Goal: Information Seeking & Learning: Understand process/instructions

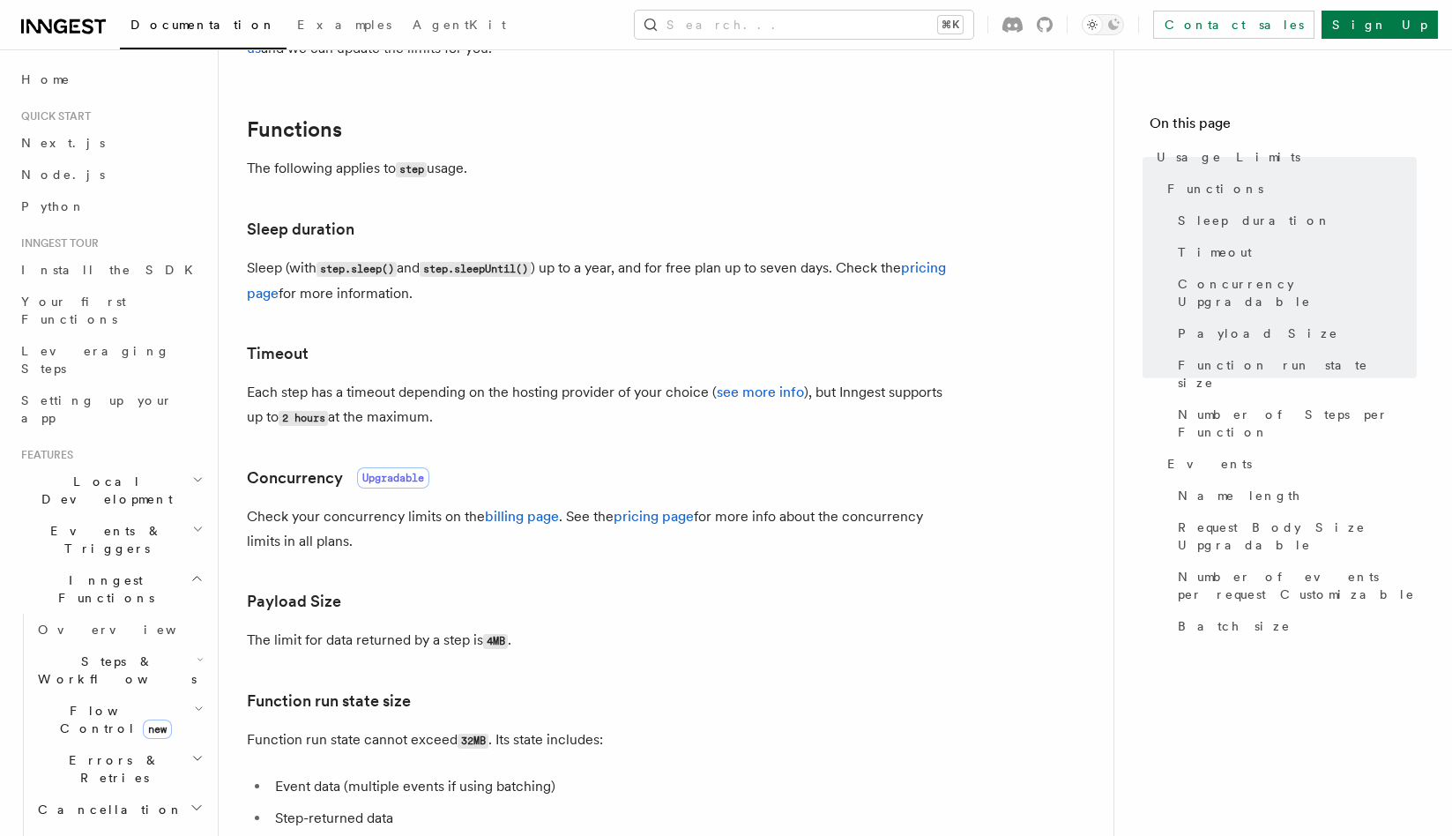
scroll to position [1246, 0]
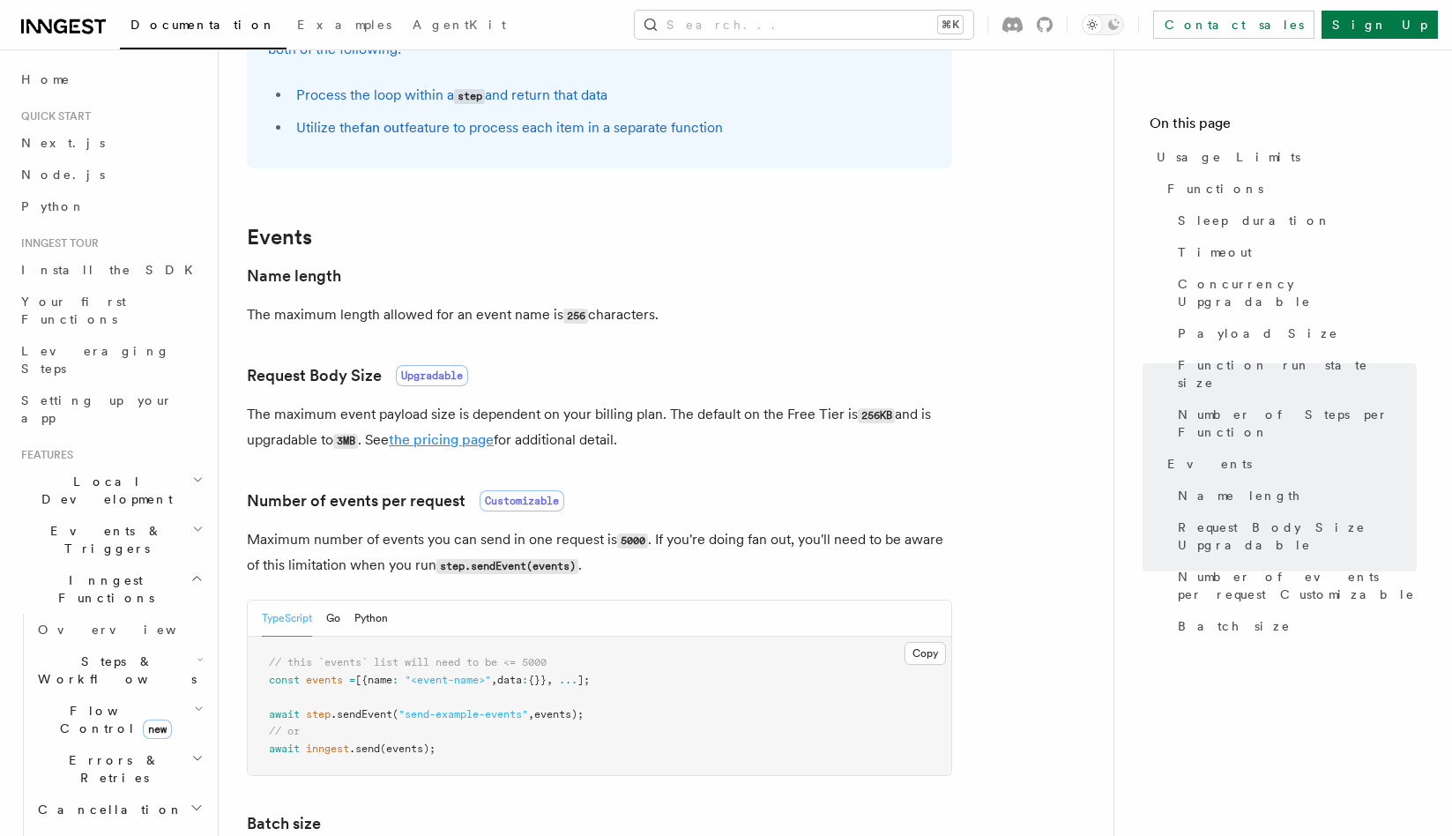
click at [459, 448] on link "the pricing page" at bounding box center [441, 439] width 105 height 17
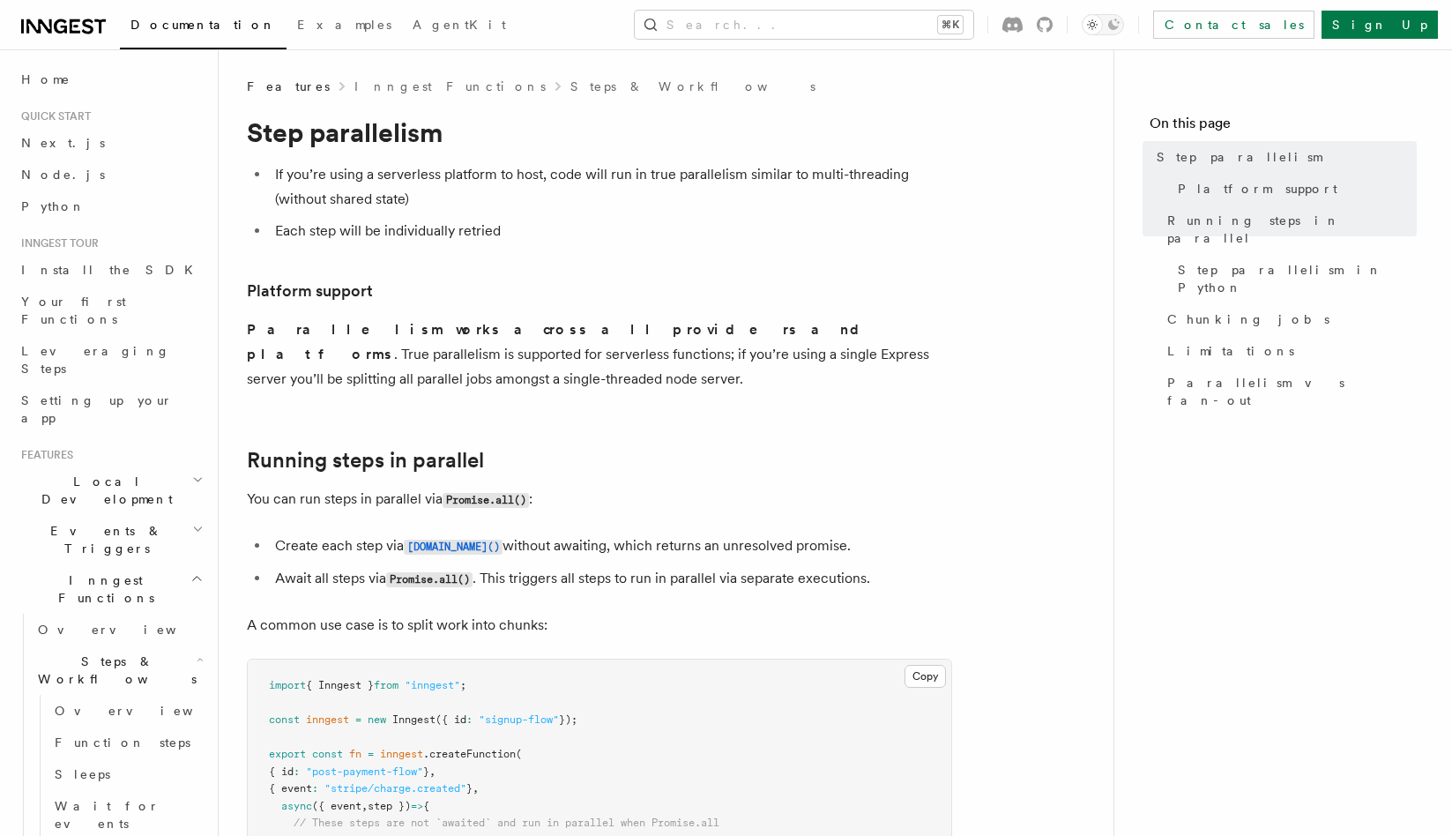
click at [759, 294] on h3 "Platform support" at bounding box center [599, 291] width 705 height 25
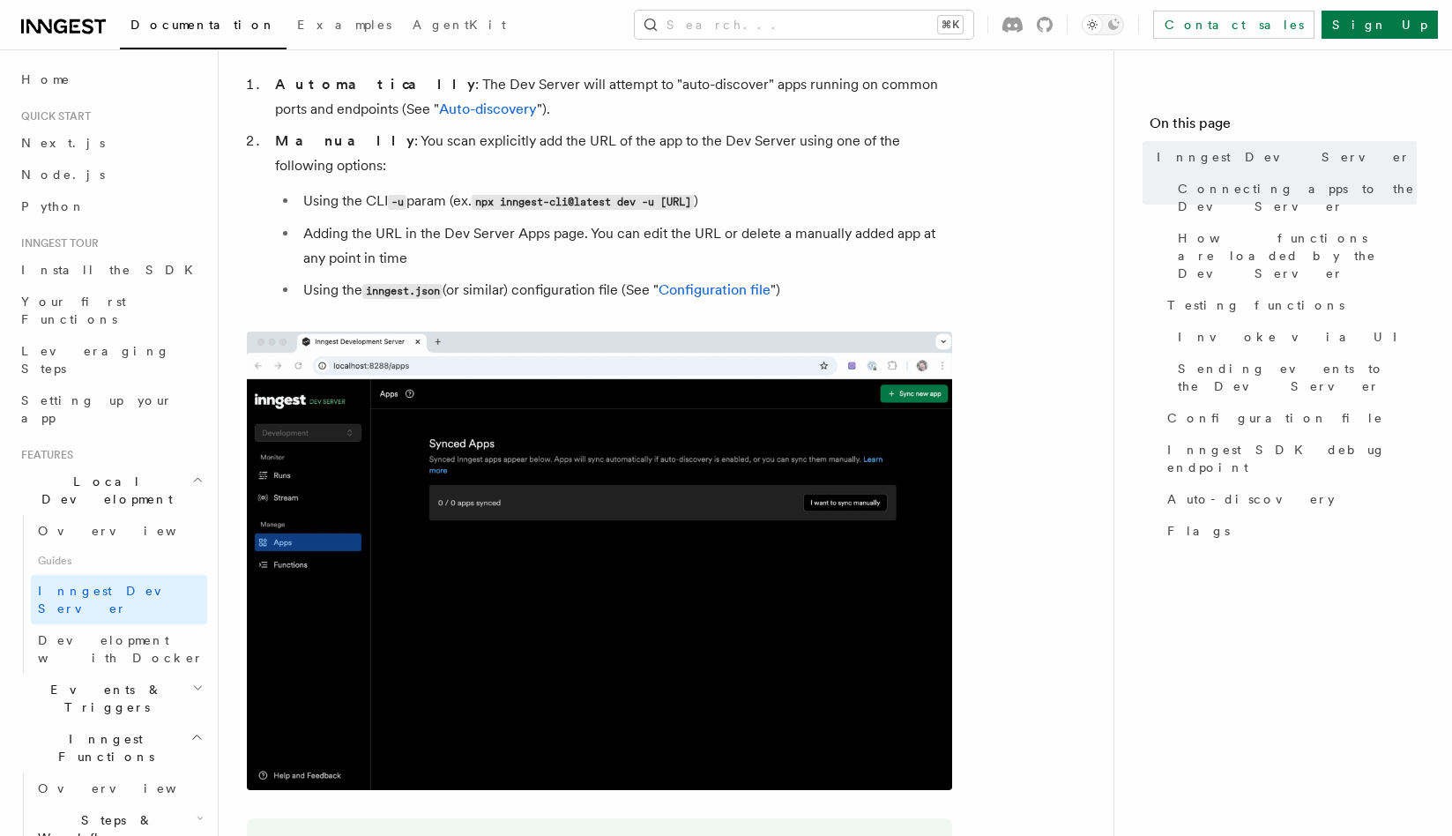
scroll to position [1494, 0]
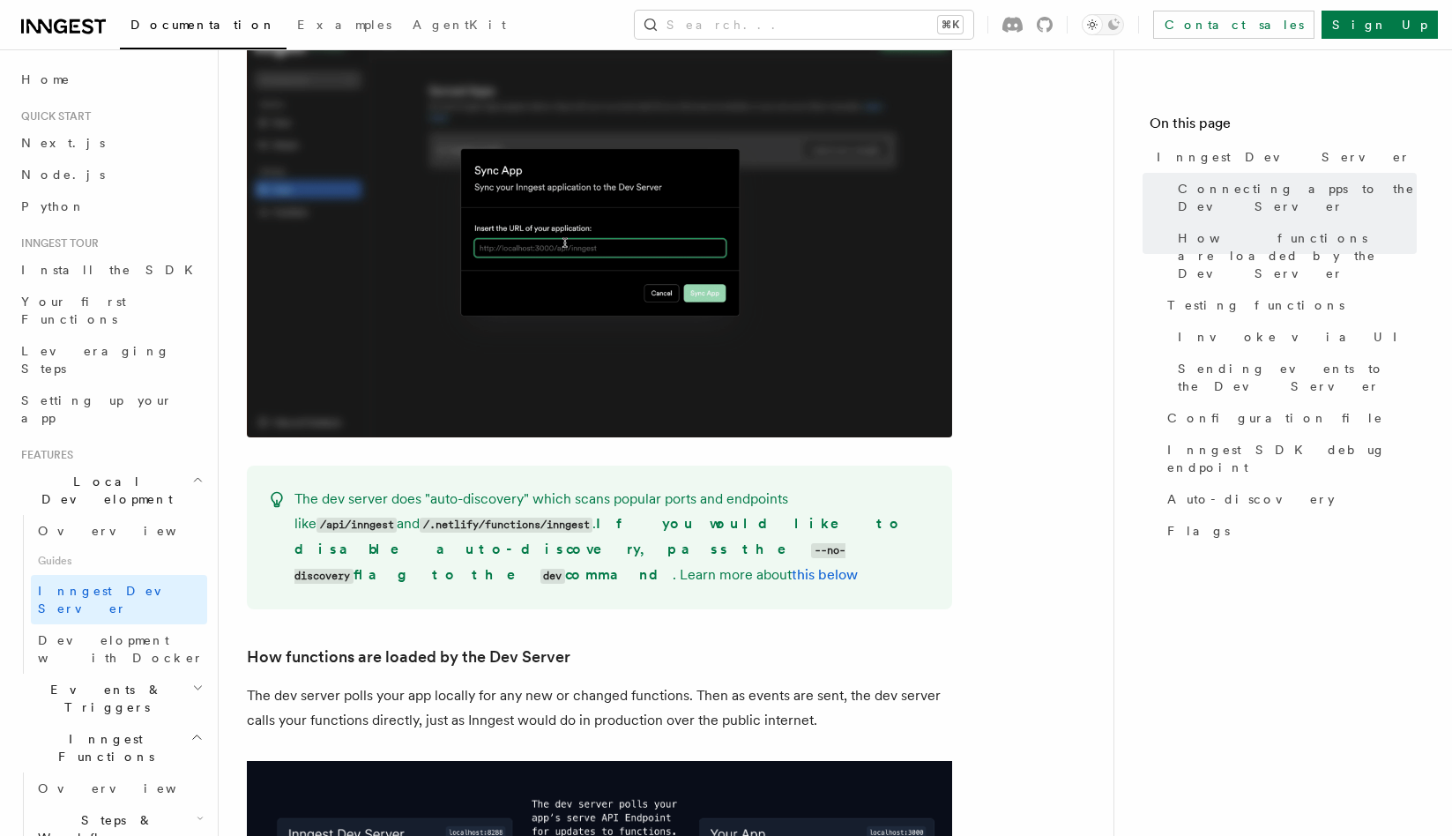
click at [61, 115] on span "Quick start" at bounding box center [52, 116] width 77 height 14
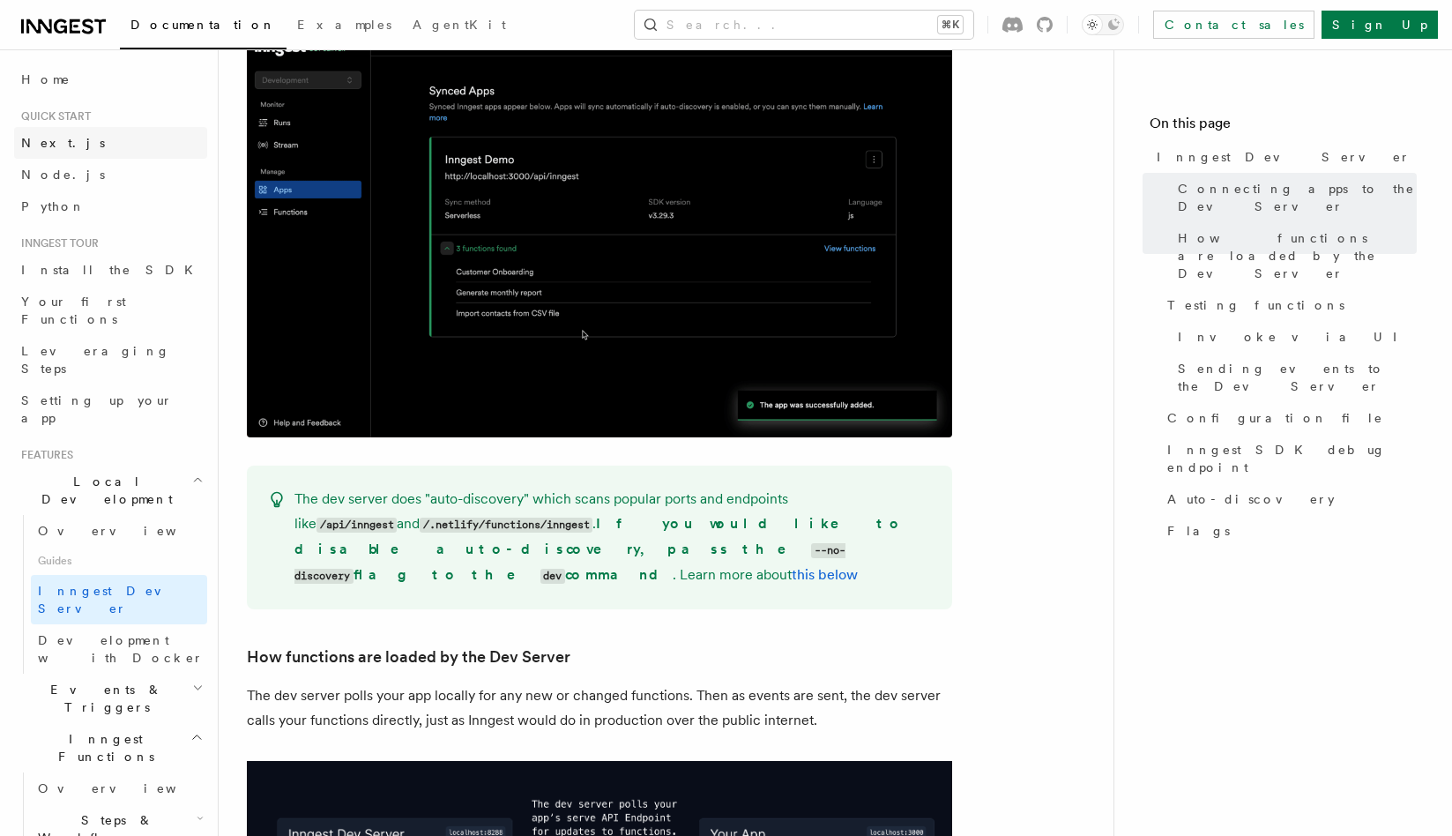
click at [57, 143] on span "Next.js" at bounding box center [63, 143] width 84 height 14
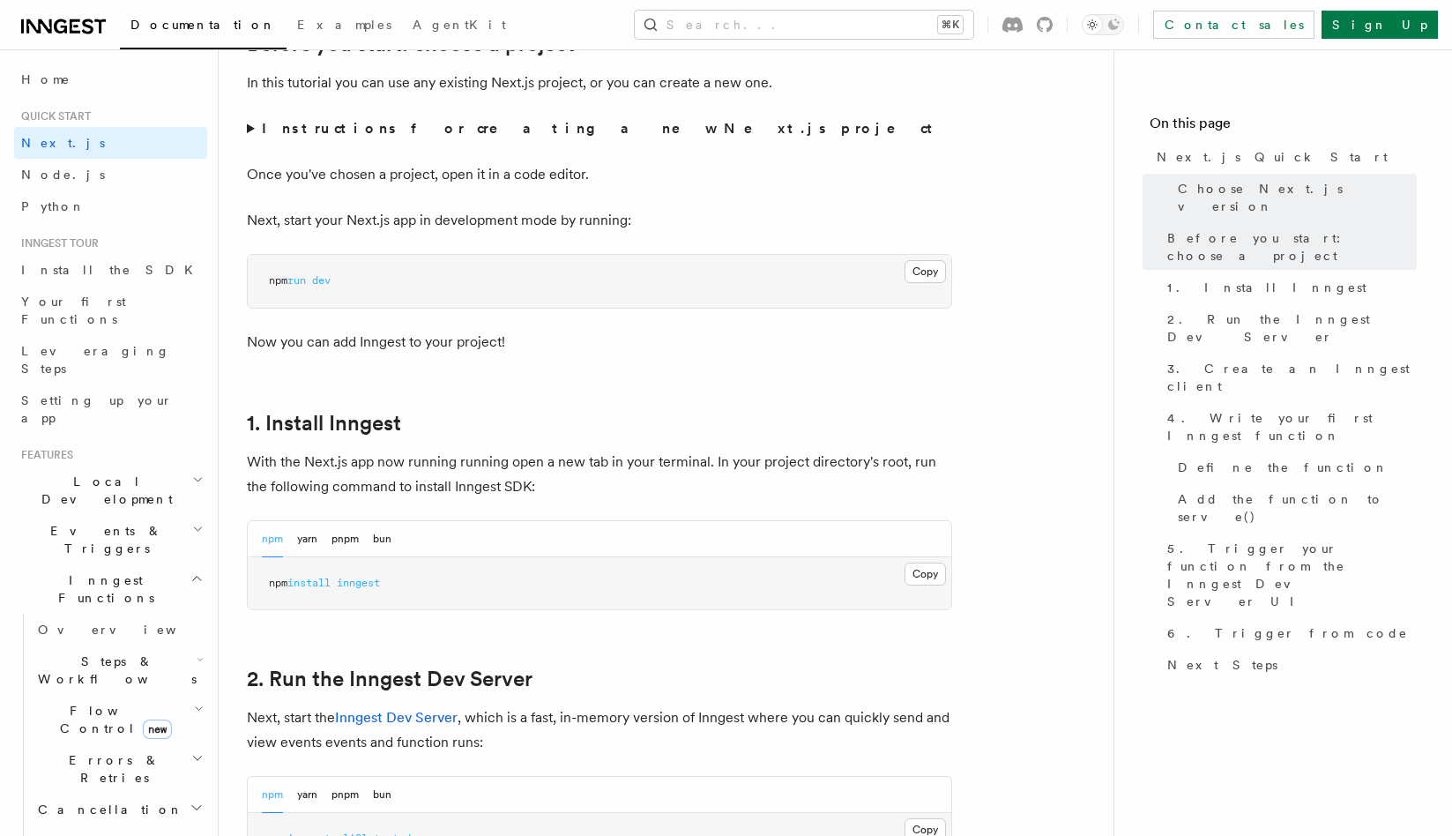
scroll to position [859, 0]
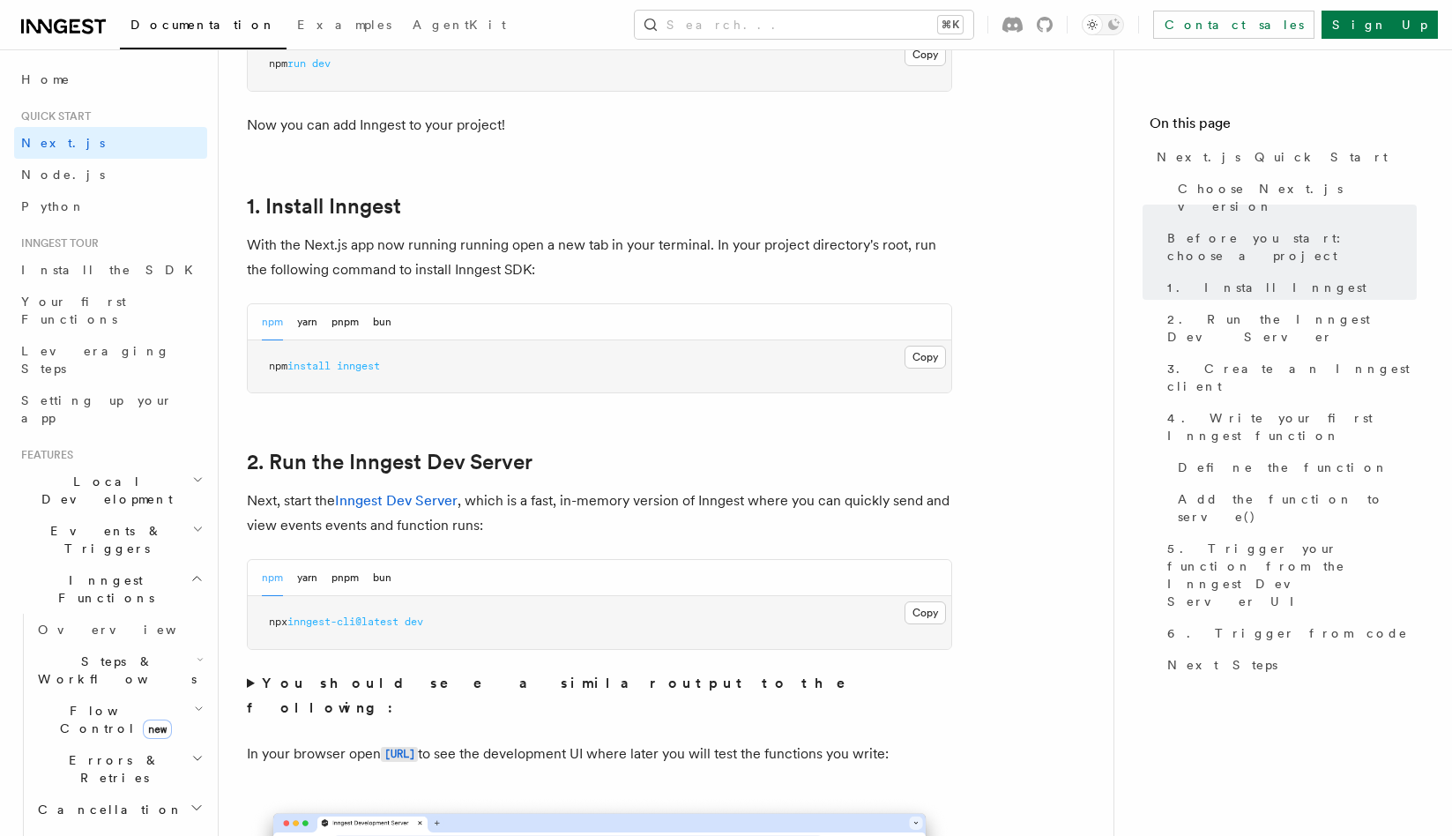
click at [349, 572] on button "pnpm" at bounding box center [345, 578] width 27 height 36
click at [942, 609] on button "Copy Copied" at bounding box center [925, 612] width 41 height 23
